Goal: Information Seeking & Learning: Find specific fact

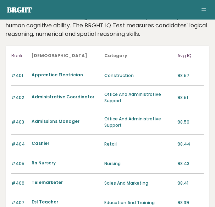
scroll to position [37, 0]
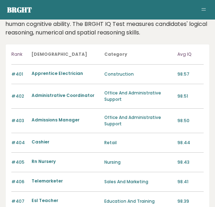
click at [177, 52] on header "Rank Jobtitle Category Avg IQ" at bounding box center [107, 54] width 193 height 20
click at [182, 54] on p "Avg IQ" at bounding box center [191, 54] width 26 height 9
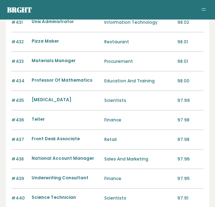
scroll to position [777, 0]
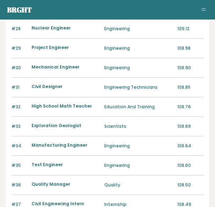
scroll to position [618, 0]
